Goal: Transaction & Acquisition: Purchase product/service

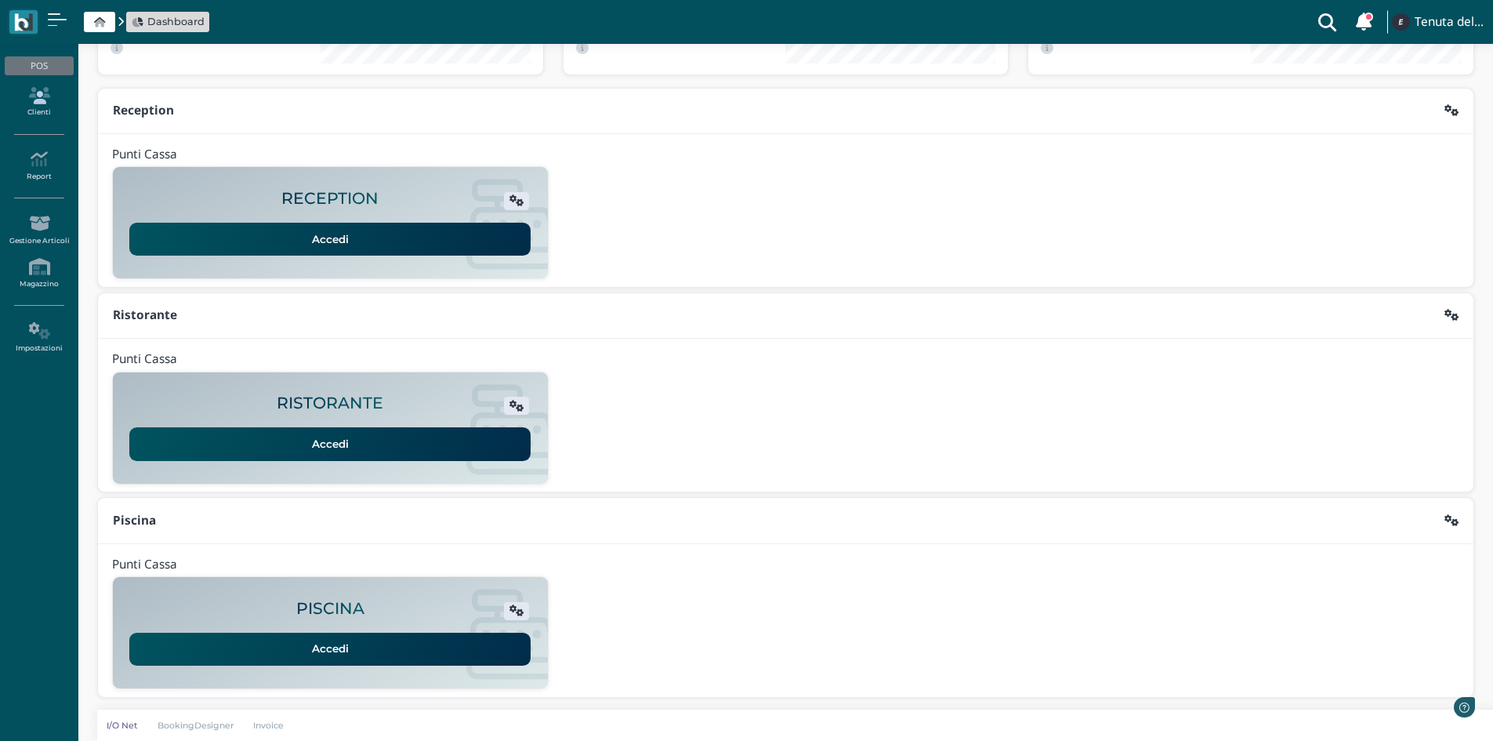
click at [27, 100] on icon at bounding box center [39, 95] width 68 height 17
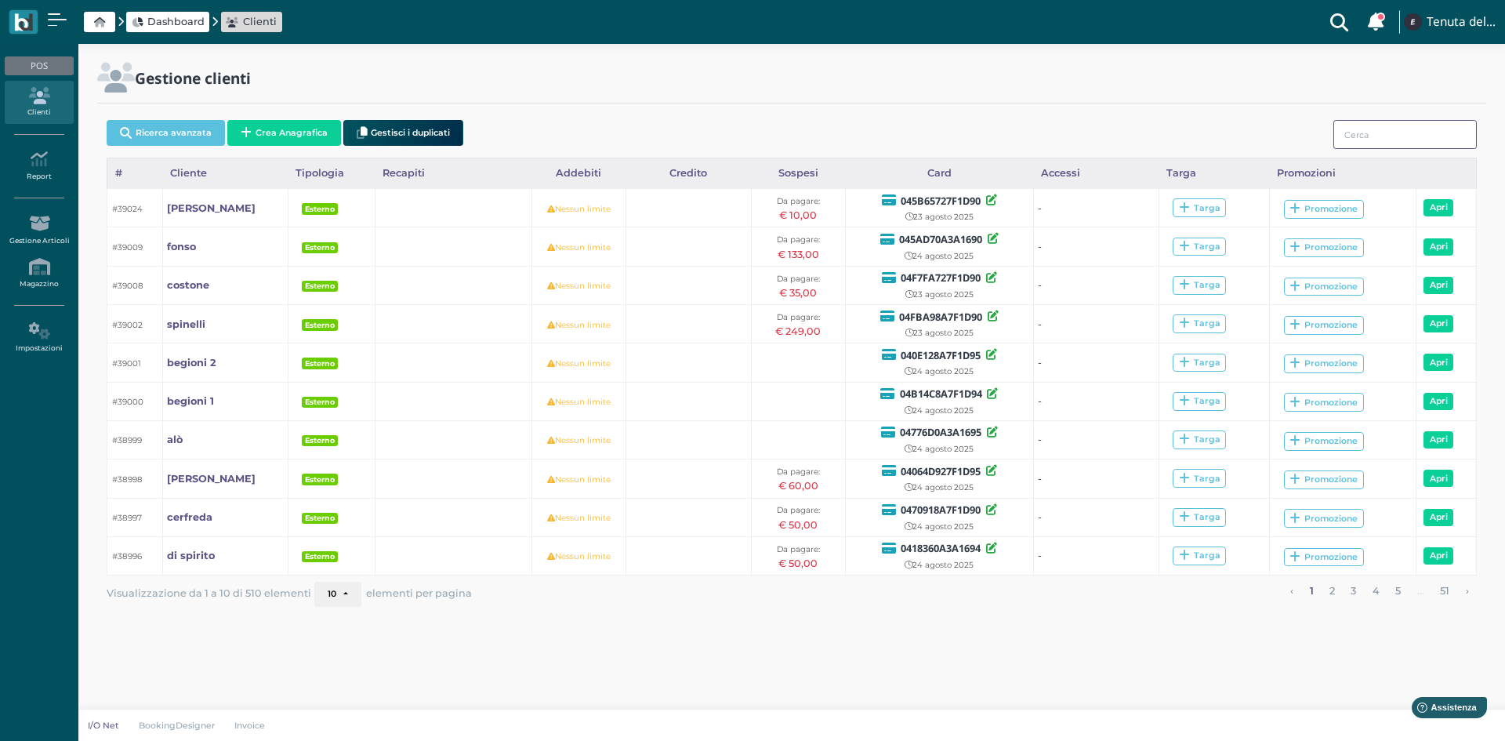
click at [1400, 126] on input "search" at bounding box center [1404, 134] width 143 height 29
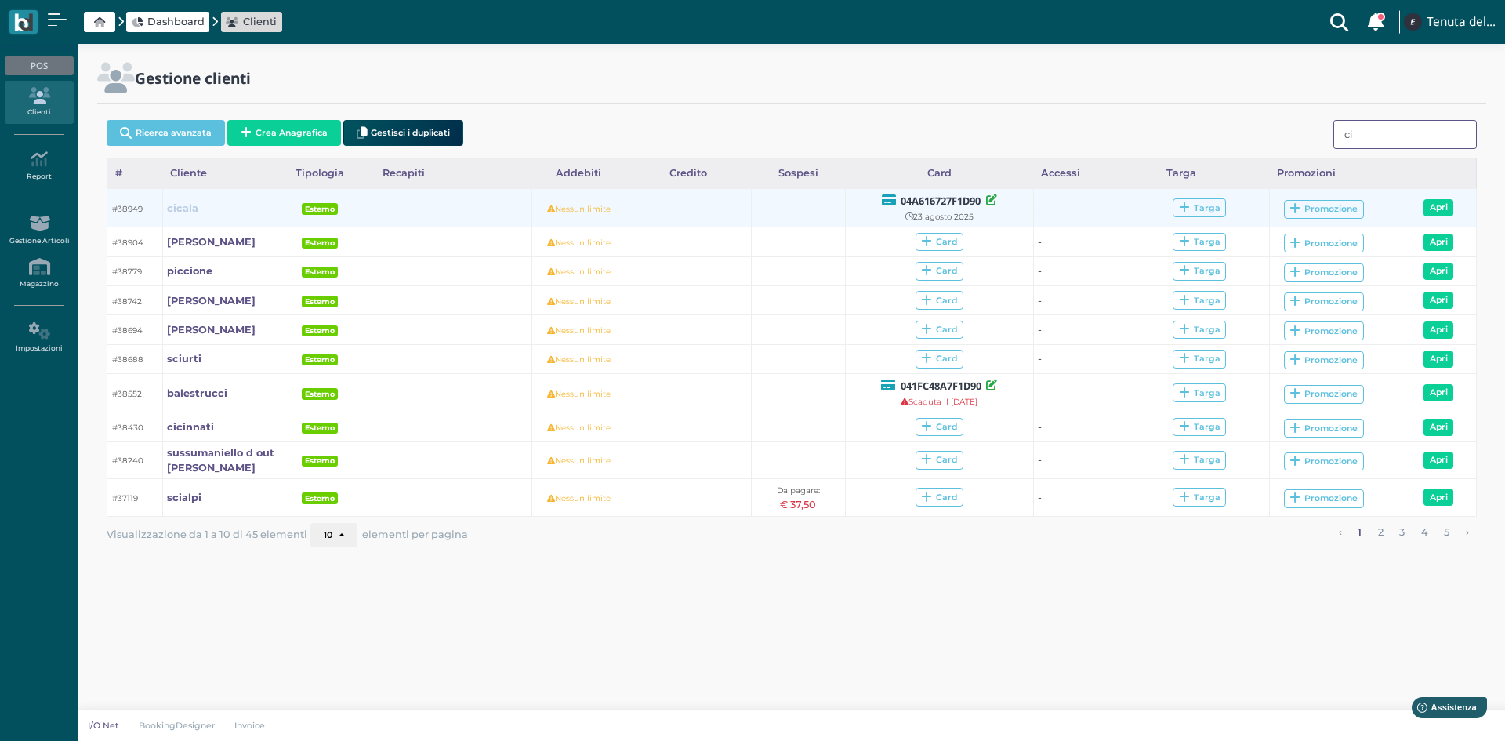
type input "ci"
click at [194, 209] on b "cicala" at bounding box center [182, 208] width 31 height 12
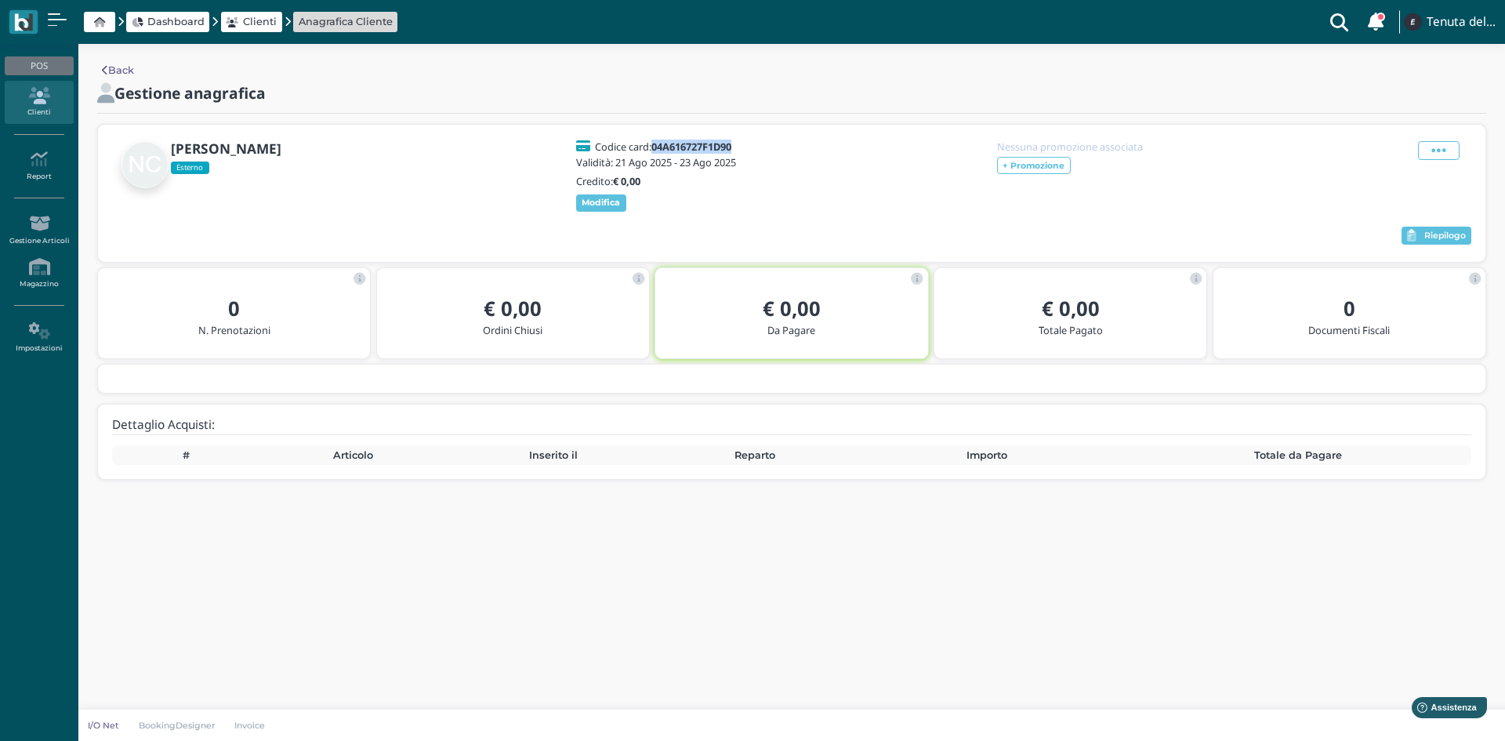
drag, startPoint x: 741, startPoint y: 144, endPoint x: 654, endPoint y: 145, distance: 86.2
click at [654, 145] on div "Codice card: 04A616727F1D90" at bounding box center [658, 146] width 169 height 11
copy b "04A616727F1D90"
click at [36, 98] on icon at bounding box center [39, 95] width 68 height 17
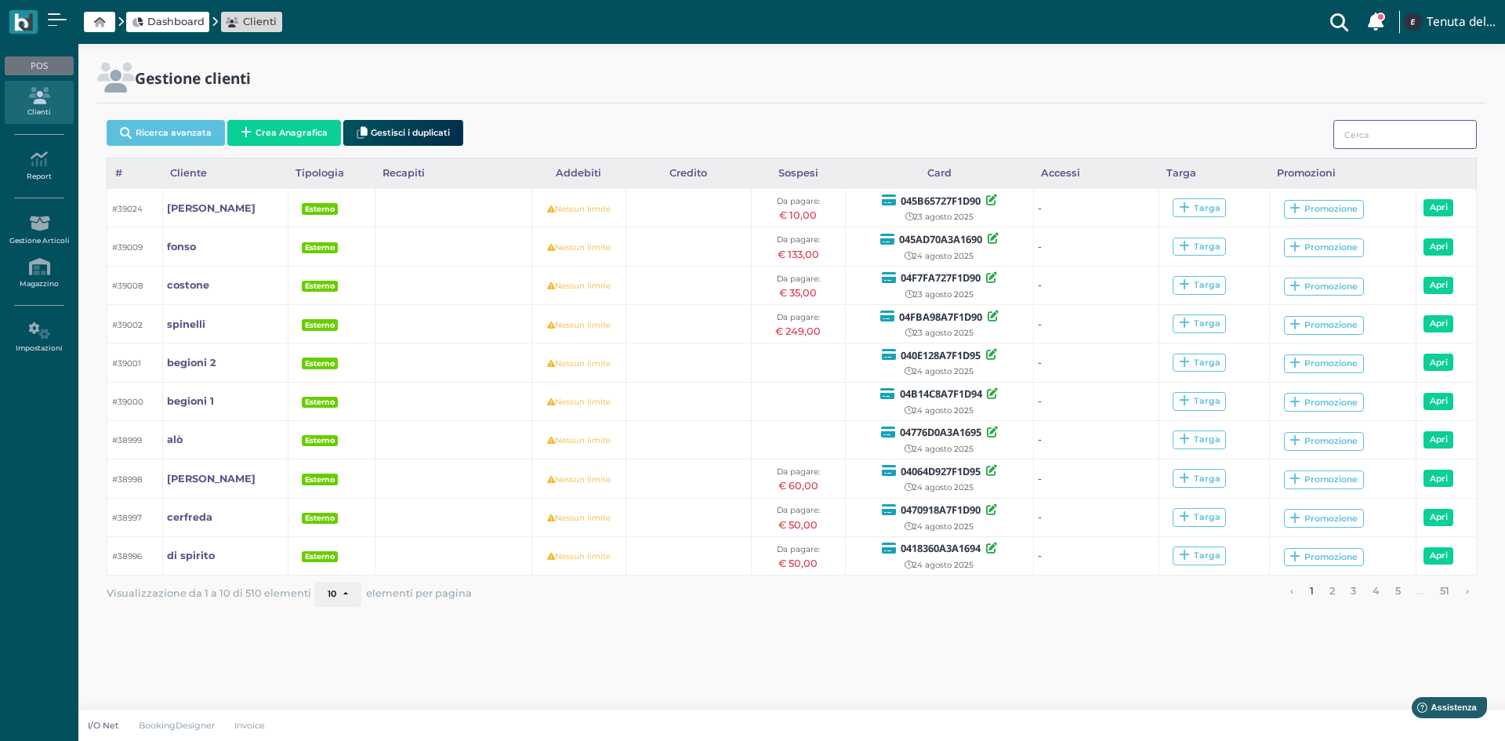
click at [1353, 125] on input "search" at bounding box center [1404, 134] width 143 height 29
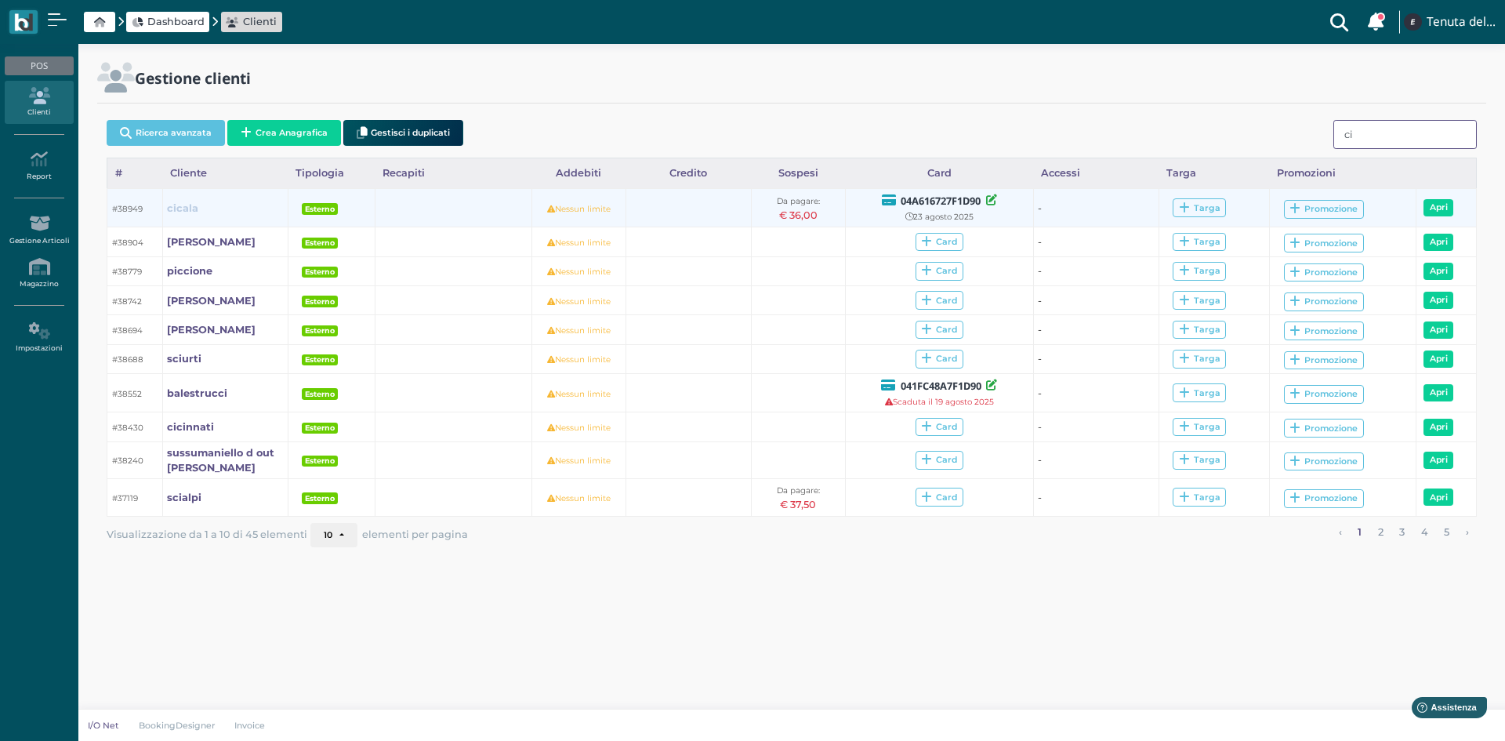
type input "ci"
click at [189, 207] on b "cicala" at bounding box center [182, 208] width 31 height 12
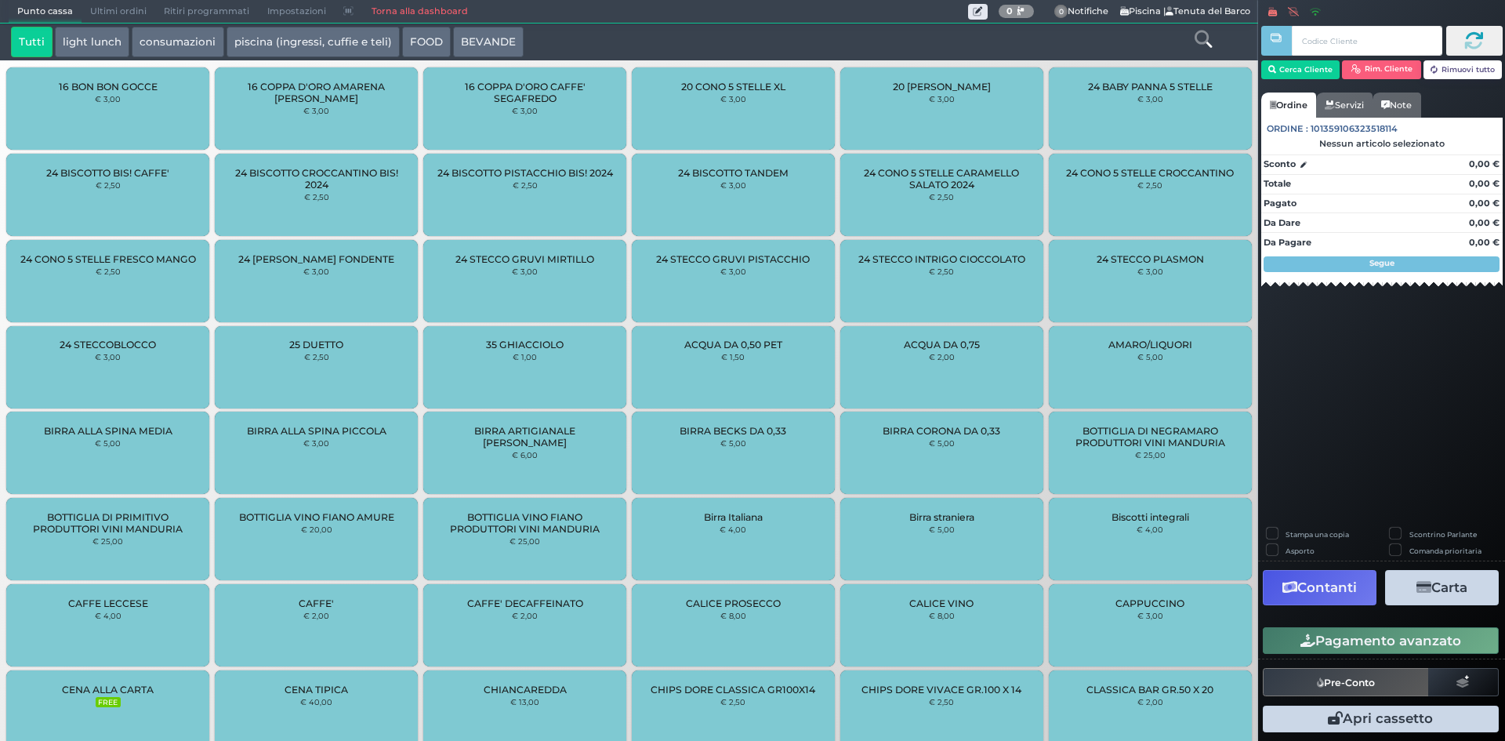
click at [1333, 35] on input "text" at bounding box center [1366, 41] width 150 height 30
type input "04A616727F1D90"
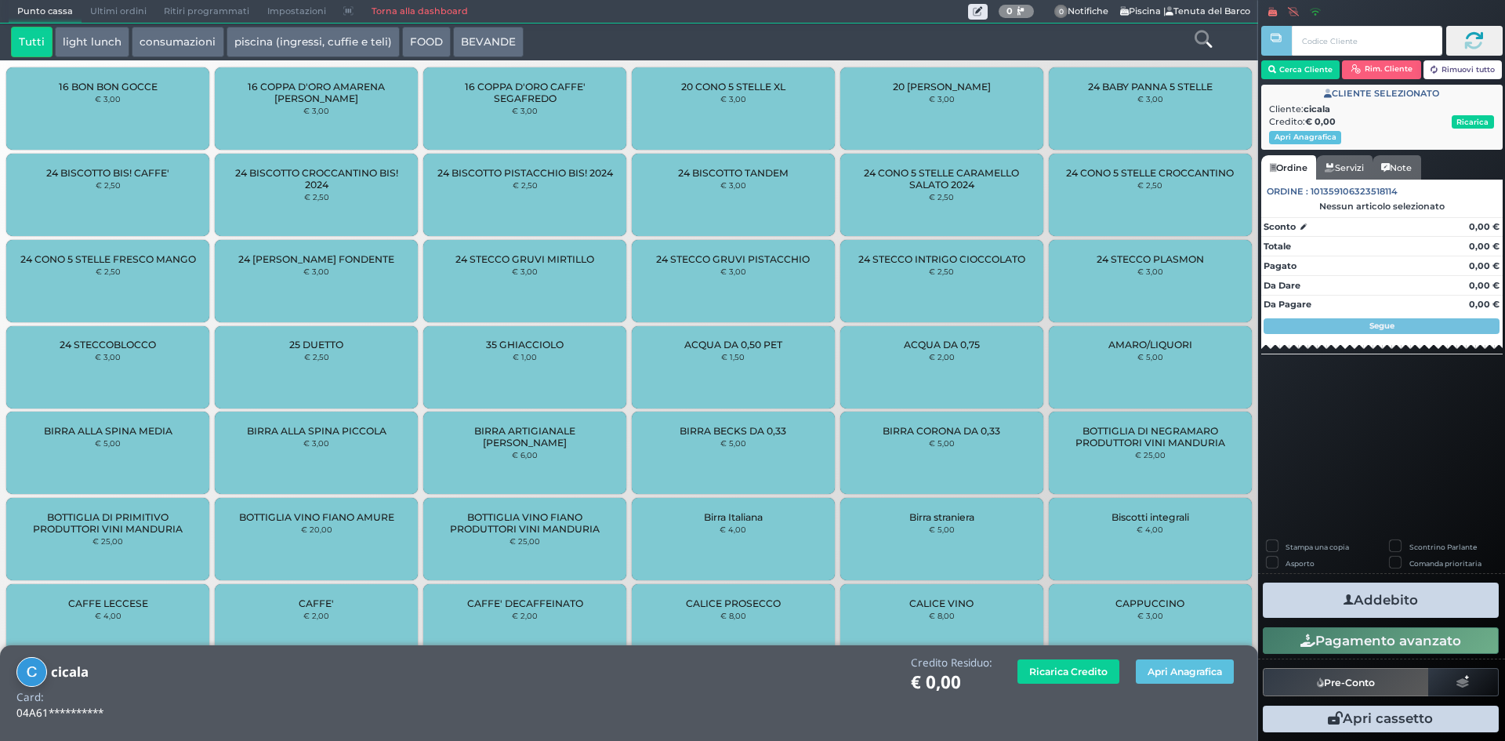
click at [114, 42] on button "light lunch" at bounding box center [92, 42] width 74 height 31
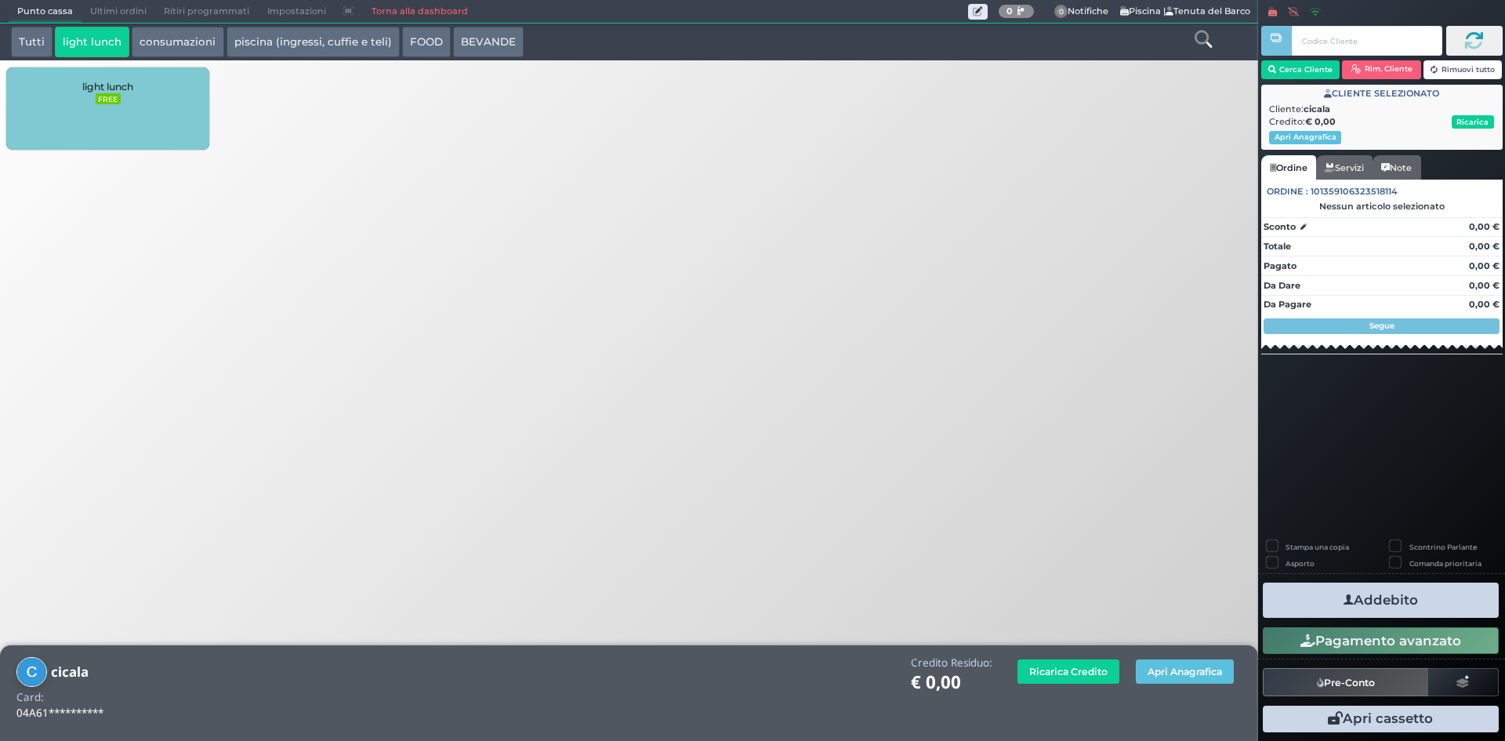
click at [107, 108] on div "light lunch FREE" at bounding box center [107, 108] width 203 height 82
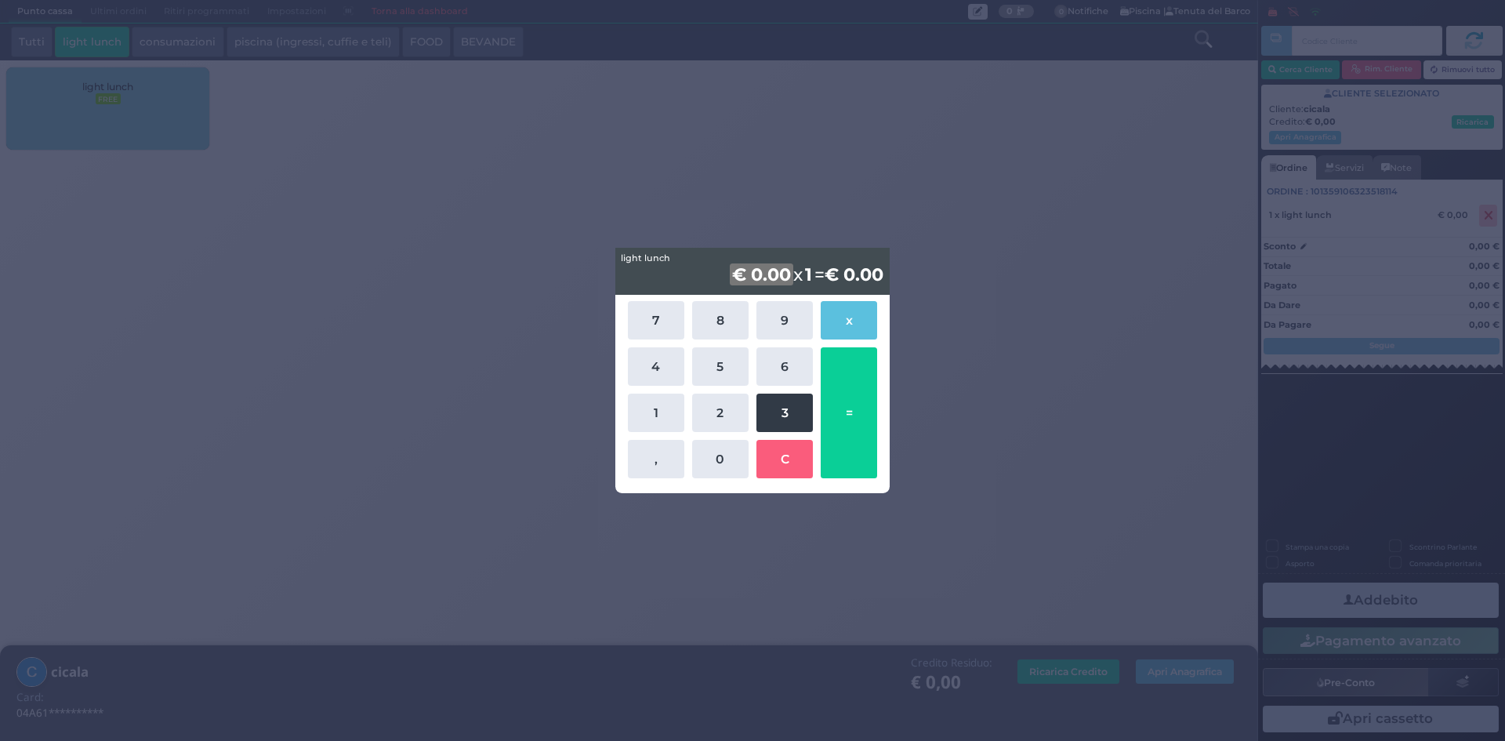
click at [773, 420] on button "3" at bounding box center [784, 412] width 56 height 38
click at [783, 375] on button "6" at bounding box center [784, 366] width 56 height 38
click at [854, 416] on button "=" at bounding box center [848, 412] width 56 height 131
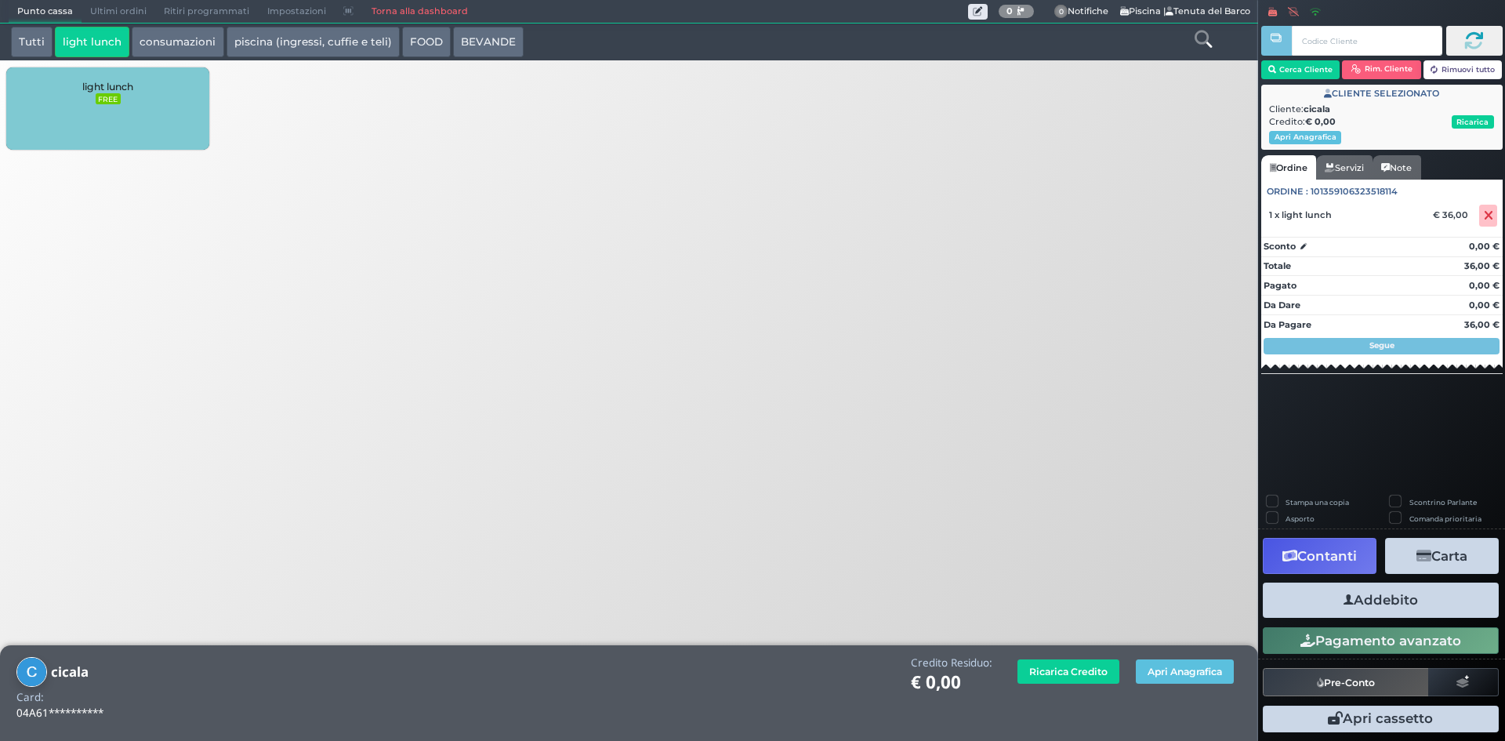
click at [1386, 594] on button "Addebito" at bounding box center [1380, 599] width 236 height 35
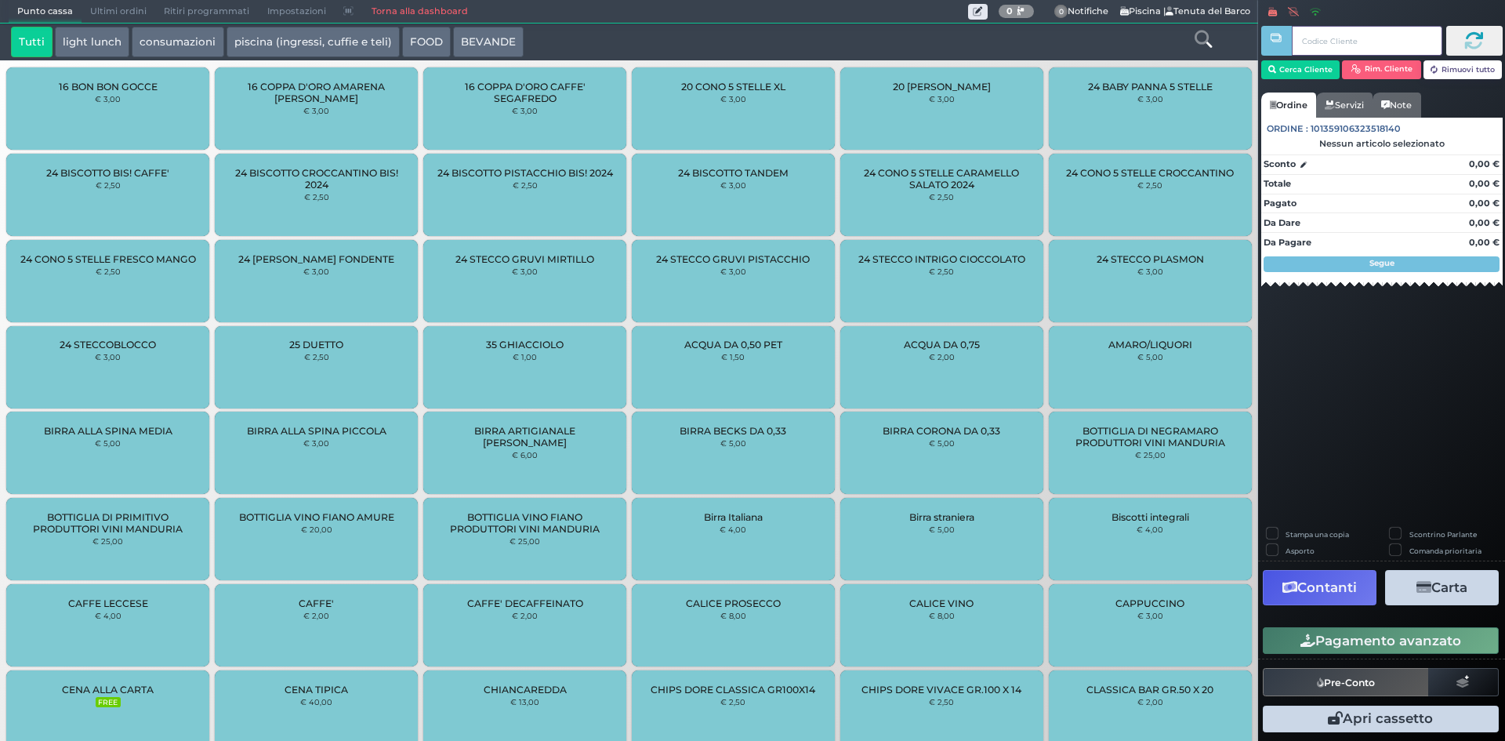
click at [1363, 32] on input "text" at bounding box center [1366, 41] width 150 height 30
paste input "04F7FA727F1D90"
type input "04F7FA727F1D90"
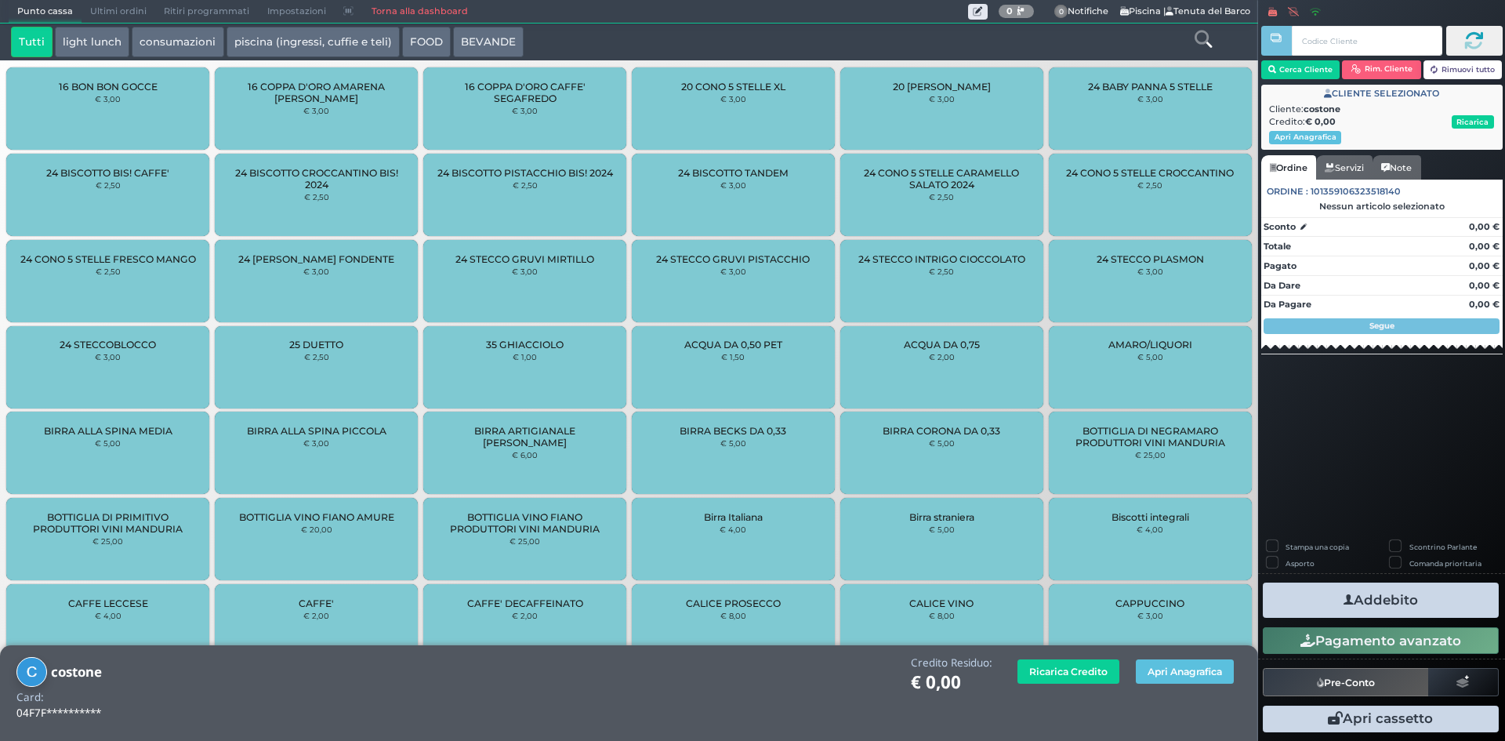
click at [67, 37] on button "light lunch" at bounding box center [92, 42] width 74 height 31
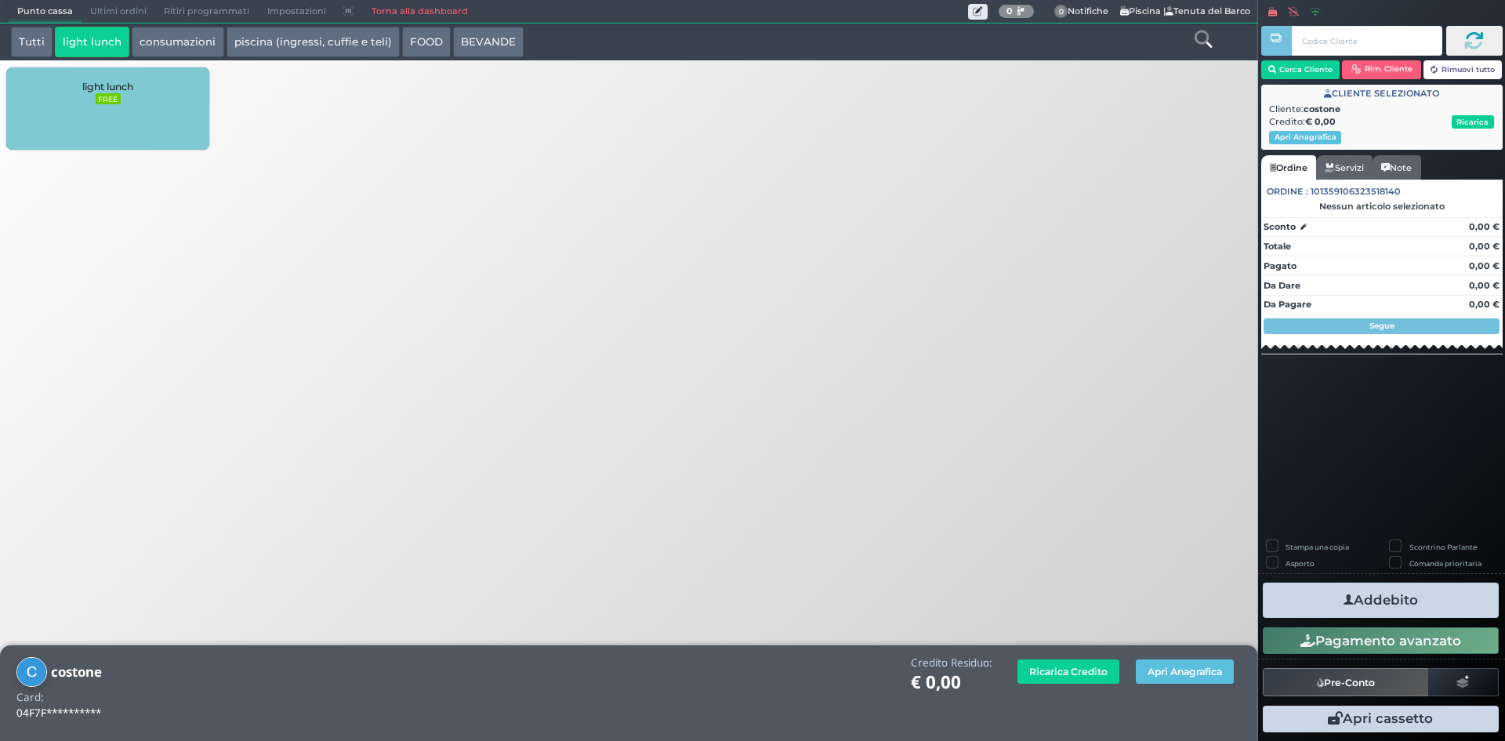
click at [98, 99] on small "FREE" at bounding box center [108, 98] width 25 height 11
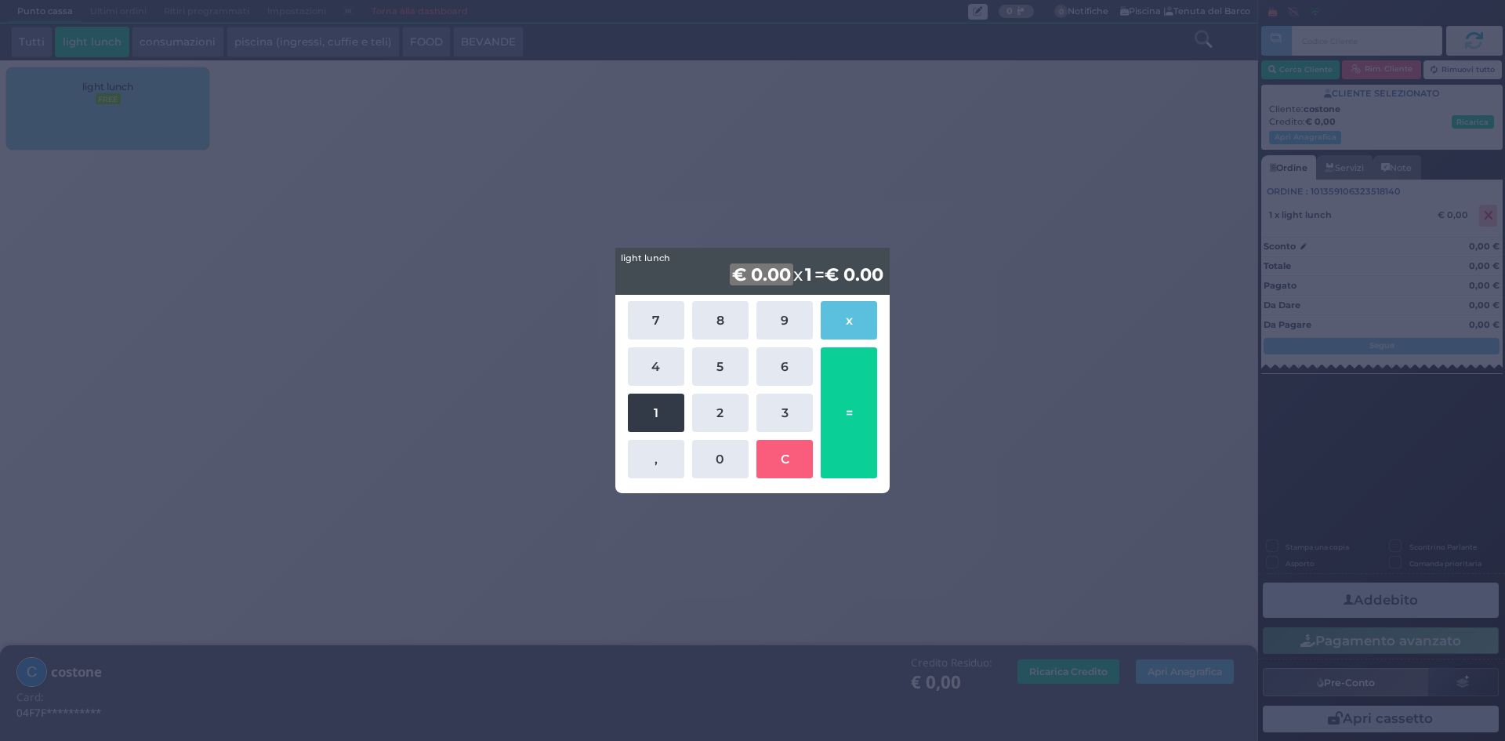
click at [645, 402] on button "1" at bounding box center [656, 412] width 56 height 38
click at [721, 454] on button "0" at bounding box center [720, 459] width 56 height 38
drag, startPoint x: 734, startPoint y: 377, endPoint x: 739, endPoint y: 393, distance: 16.4
click at [737, 386] on button "5" at bounding box center [720, 366] width 56 height 38
click at [798, 448] on button "C" at bounding box center [784, 459] width 56 height 38
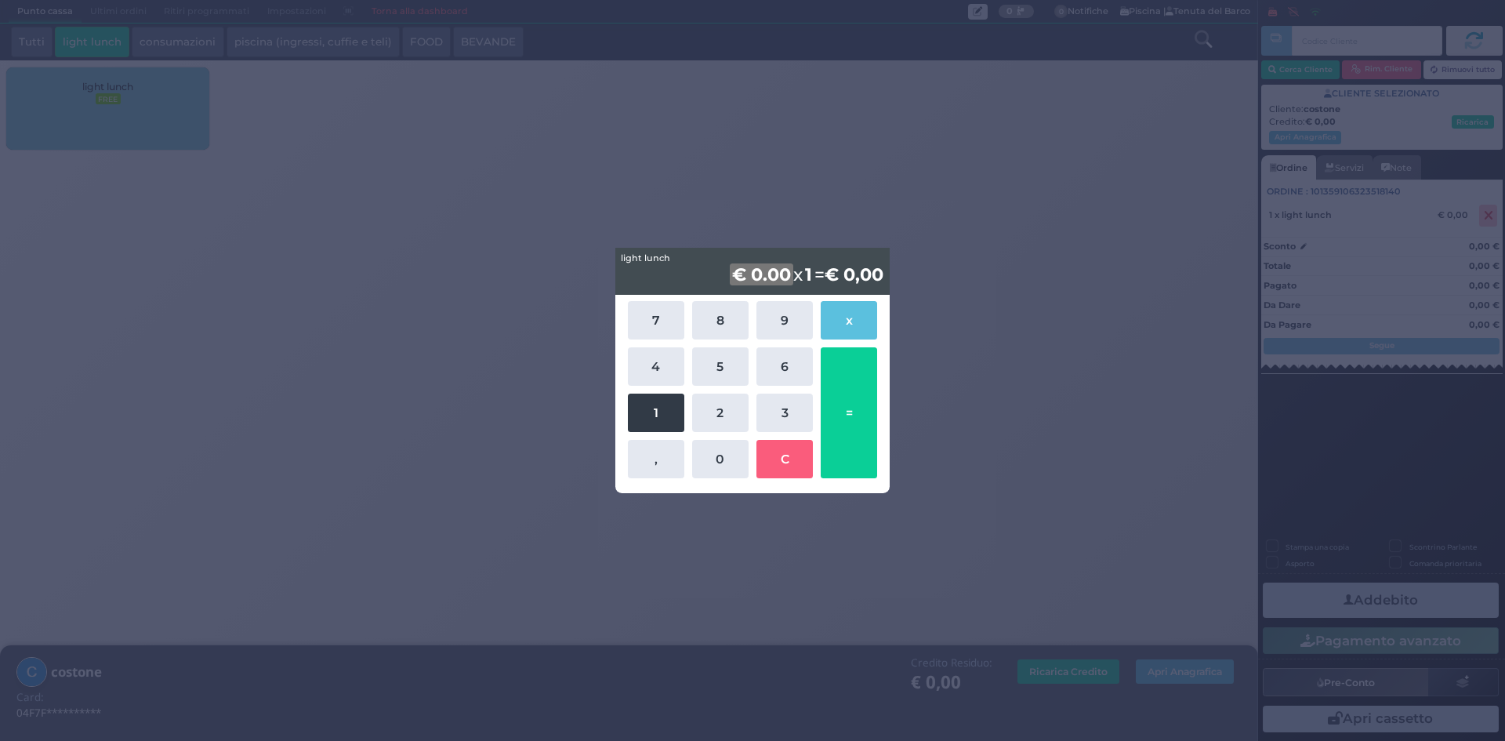
click at [639, 399] on button "1" at bounding box center [656, 412] width 56 height 38
click at [703, 444] on button "0" at bounding box center [720, 459] width 56 height 38
click at [718, 413] on button "2" at bounding box center [720, 412] width 56 height 38
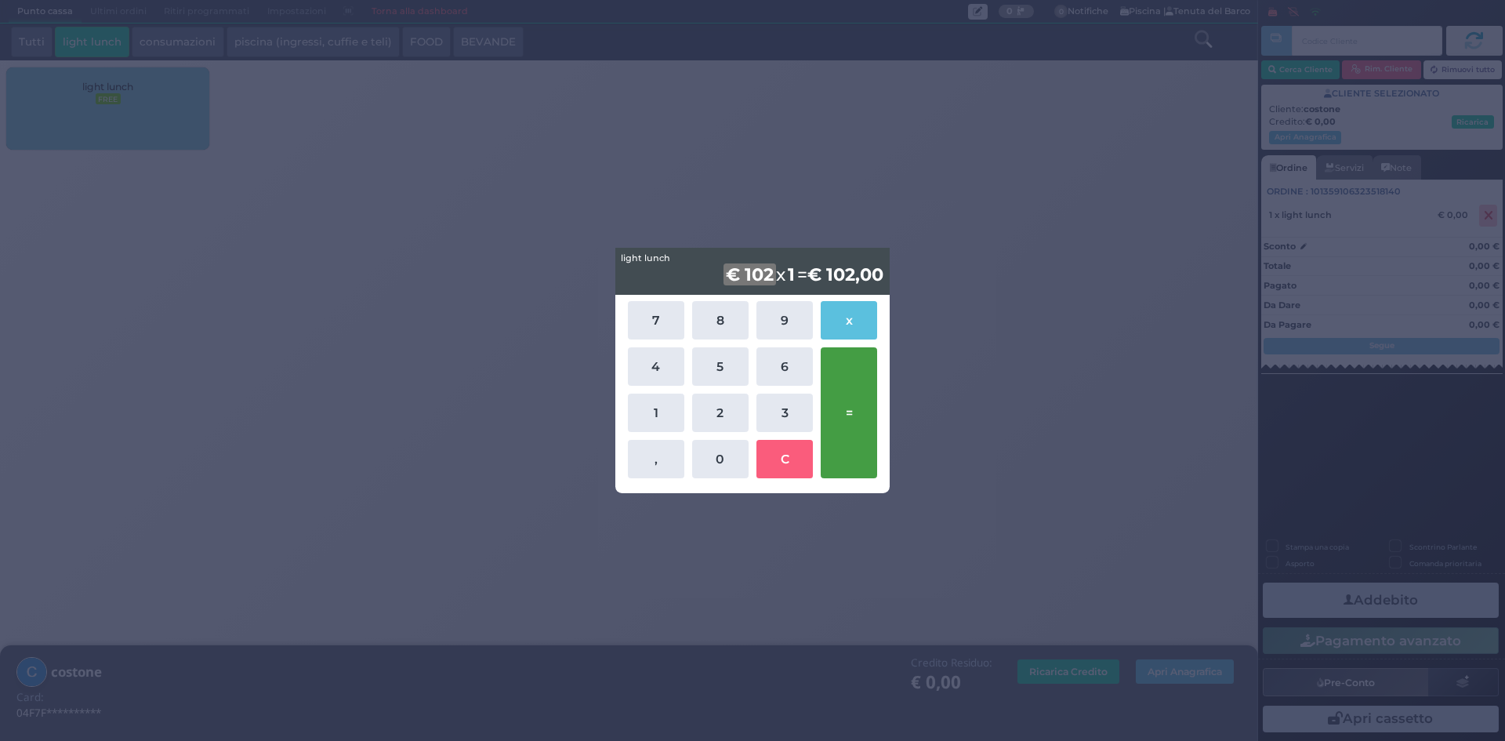
click at [860, 404] on button "=" at bounding box center [848, 412] width 56 height 131
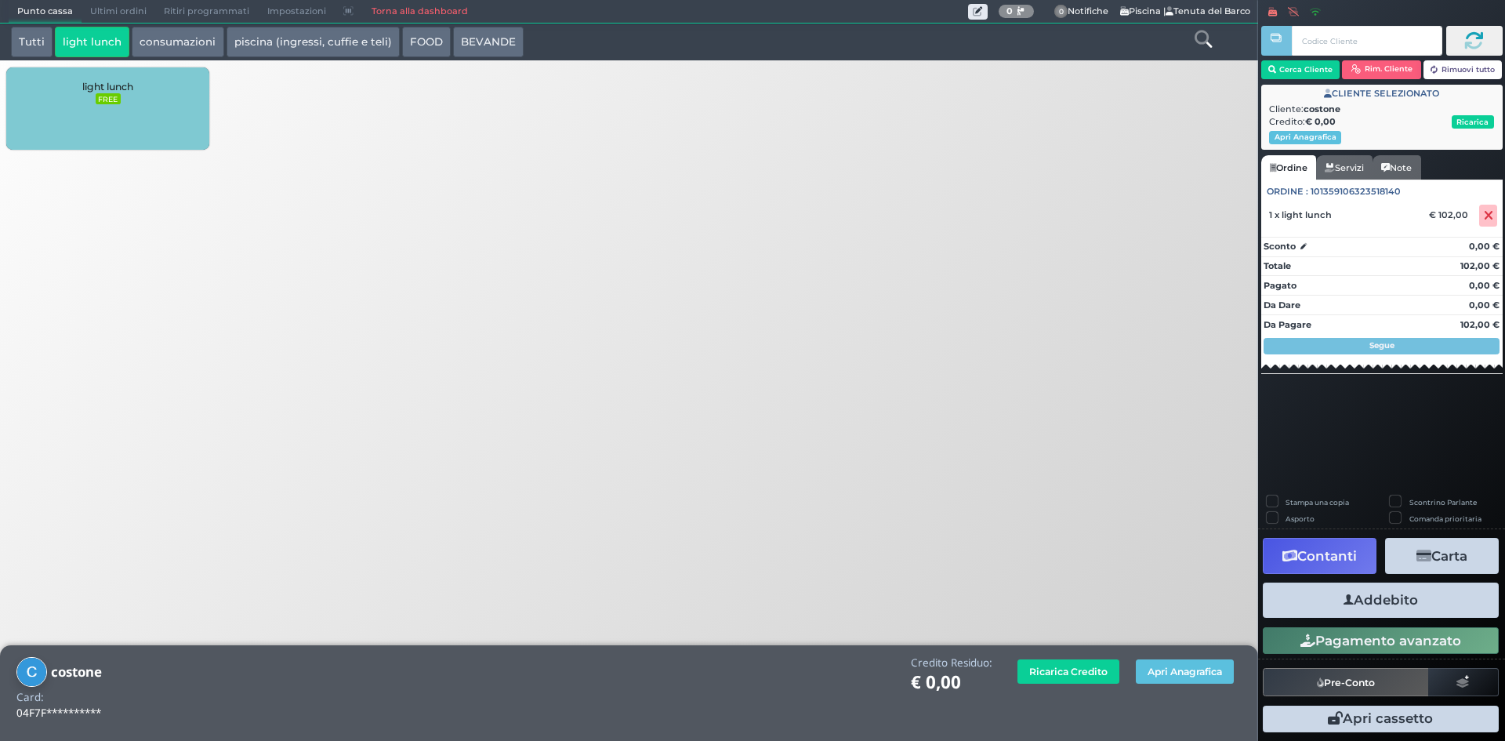
click at [1367, 594] on button "Addebito" at bounding box center [1380, 599] width 236 height 35
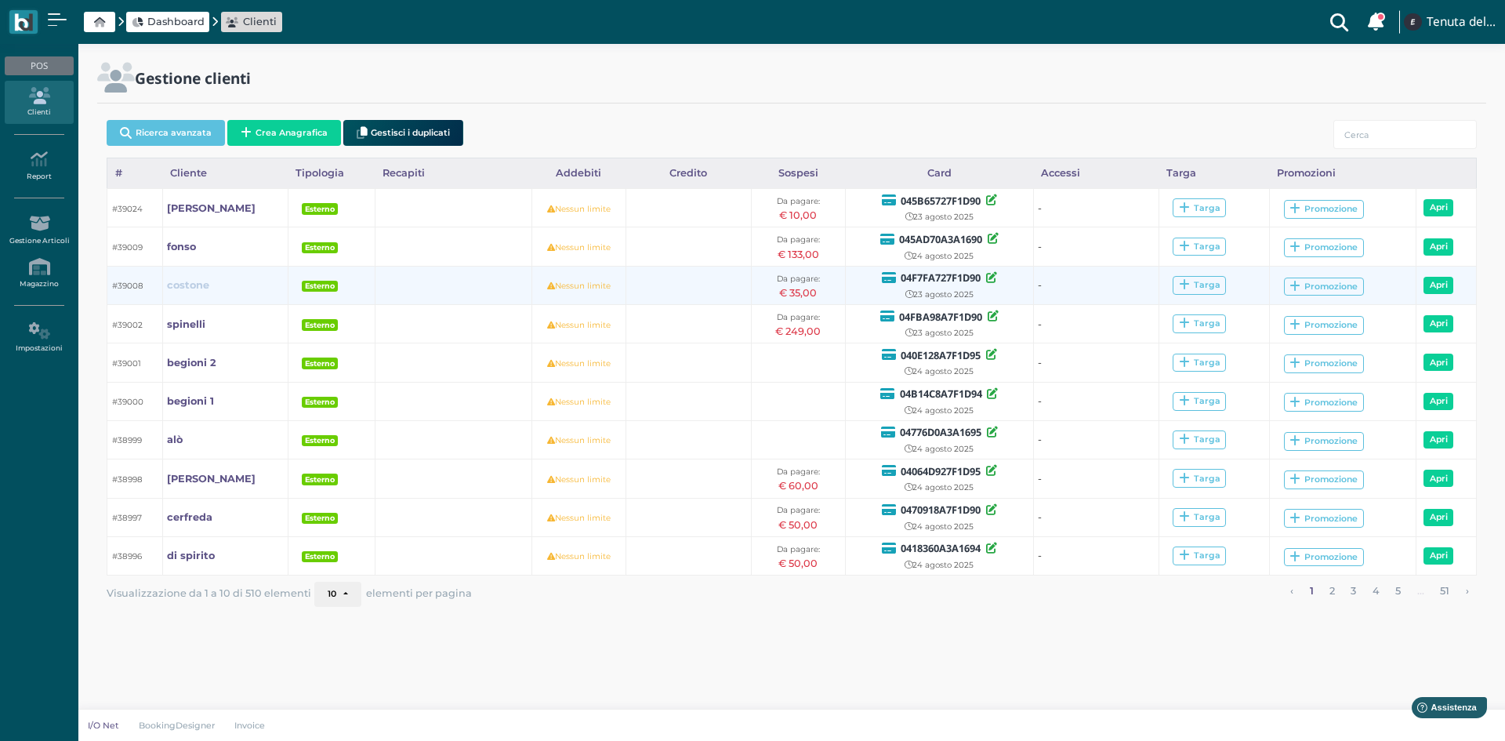
click at [176, 282] on b "costone" at bounding box center [188, 285] width 42 height 12
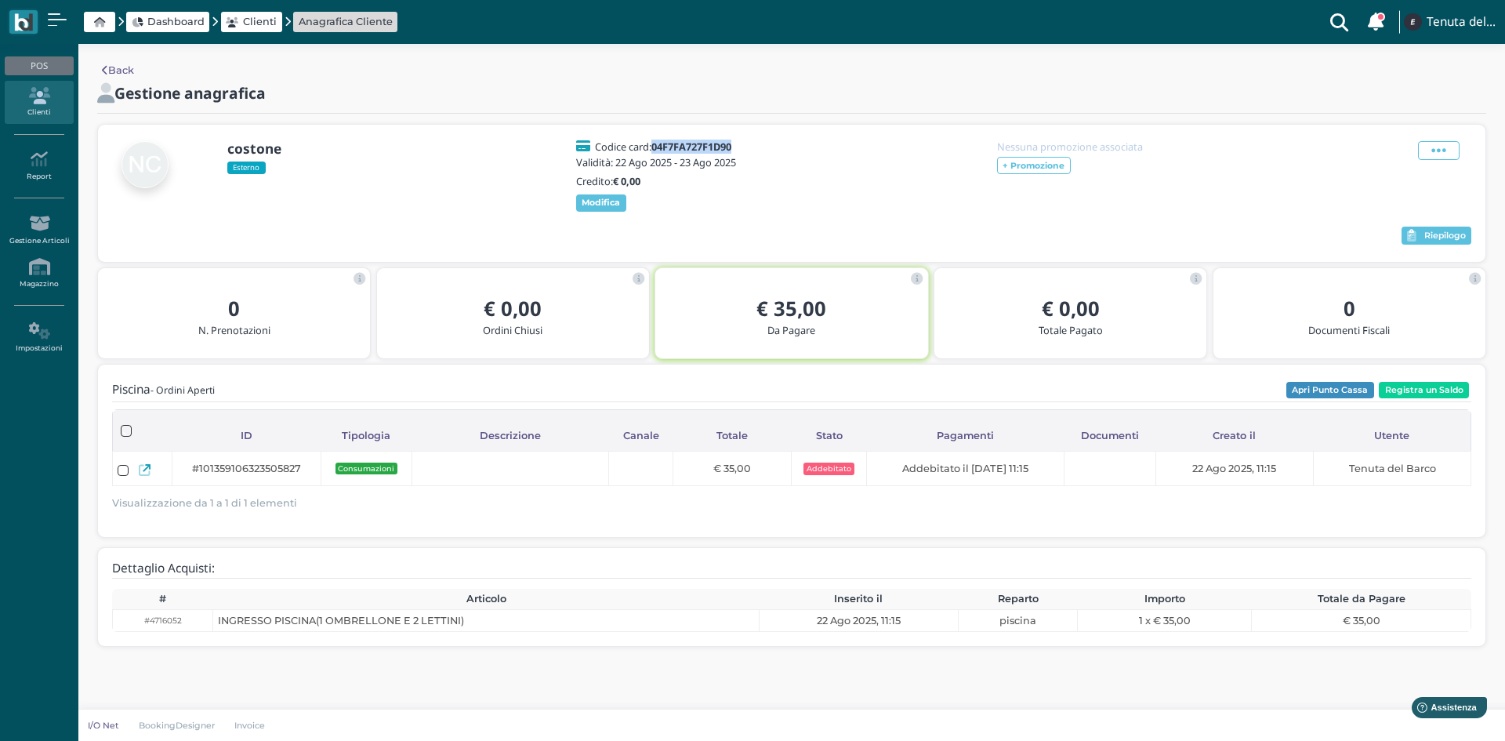
drag, startPoint x: 736, startPoint y: 150, endPoint x: 652, endPoint y: 139, distance: 84.5
click at [652, 141] on h5 "Codice card: 04F7FA727F1D90" at bounding box center [663, 146] width 136 height 11
copy h5 "04F7FA727F1D90"
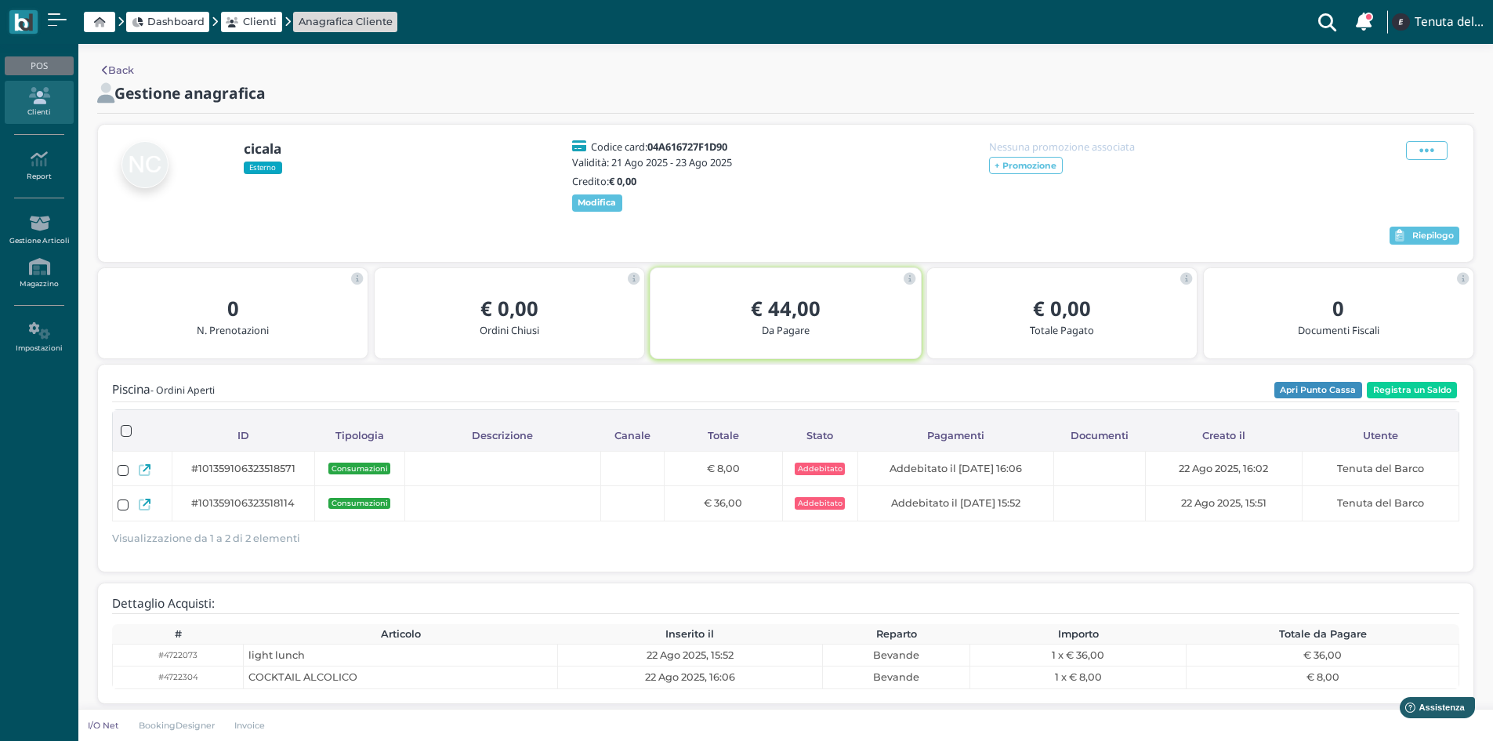
click at [893, 187] on div "cicala Esterno Codice card: 04A616727F1D90 Validità: [DATE] - [DATE] Credito: €…" at bounding box center [785, 176] width 1347 height 75
click at [99, 26] on icon at bounding box center [99, 22] width 11 height 10
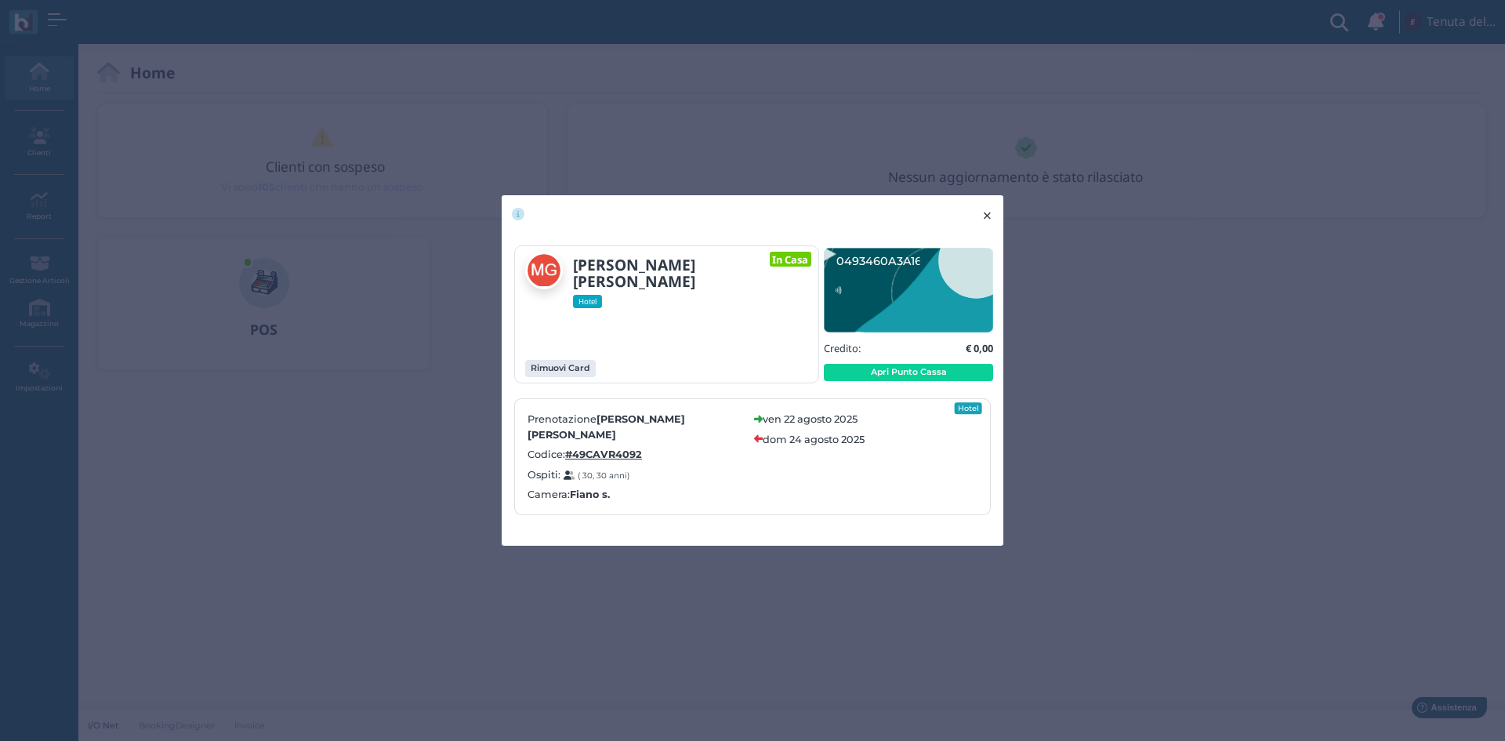
click at [991, 222] on span "×" at bounding box center [987, 215] width 12 height 20
